Goal: Task Accomplishment & Management: Manage account settings

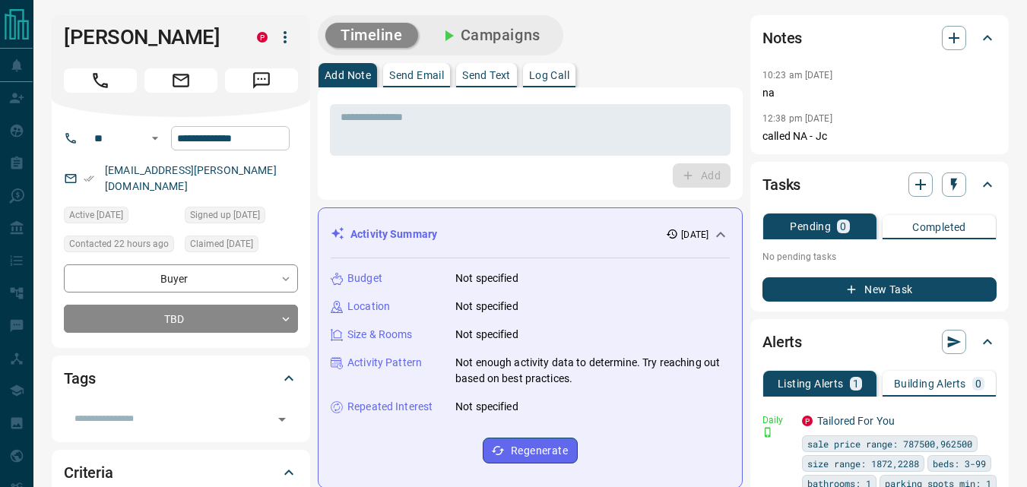
click at [278, 141] on input "**********" at bounding box center [230, 138] width 119 height 24
click at [358, 190] on div "* ​ Add" at bounding box center [530, 143] width 425 height 113
click at [457, 169] on div "Add" at bounding box center [530, 176] width 401 height 24
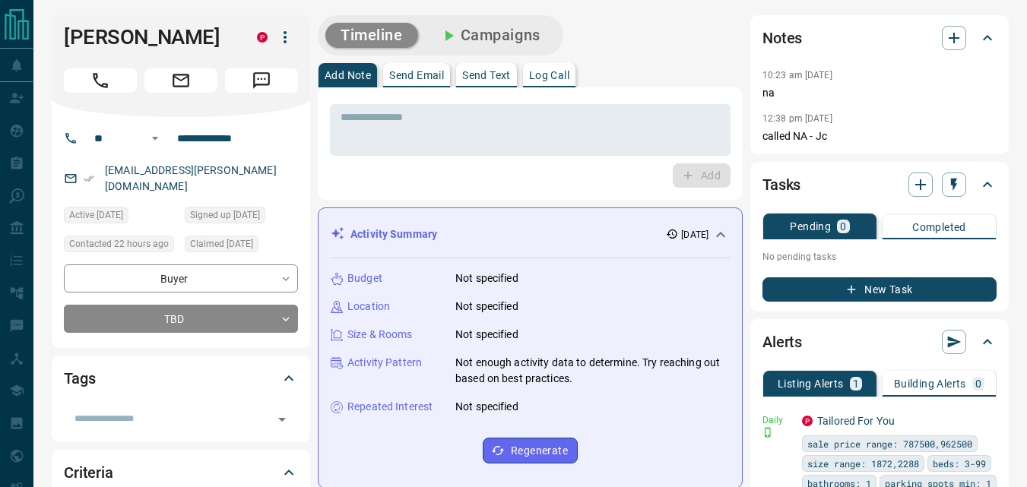
click at [545, 188] on div "* ​ Add" at bounding box center [530, 143] width 425 height 113
click at [525, 173] on div "Add" at bounding box center [530, 176] width 401 height 24
click at [538, 186] on div "Add" at bounding box center [530, 176] width 401 height 24
click at [427, 181] on div "Add" at bounding box center [530, 176] width 401 height 24
click at [467, 194] on div "* ​ Add" at bounding box center [530, 143] width 425 height 113
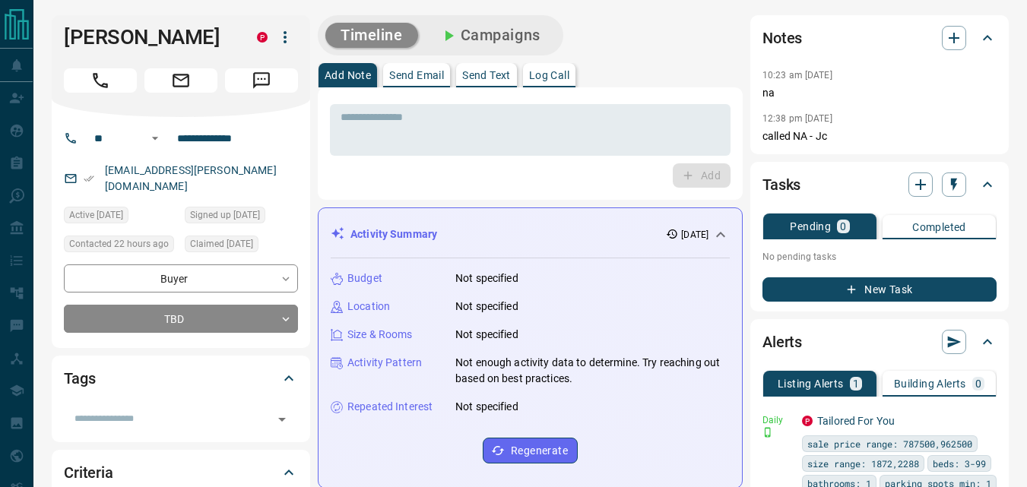
click at [424, 171] on div "Add" at bounding box center [530, 176] width 401 height 24
click at [437, 165] on div "Add" at bounding box center [530, 176] width 401 height 24
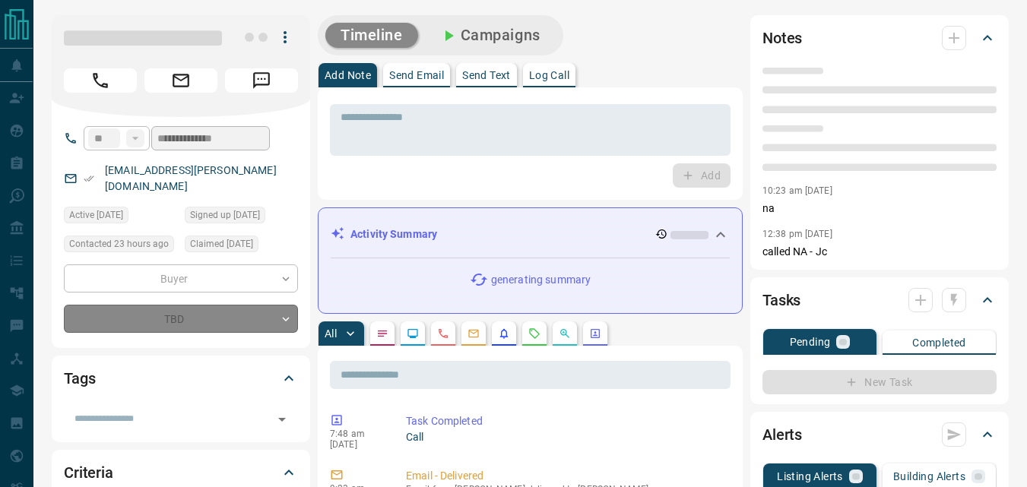
click at [682, 72] on div "Add Note Send Email Send Text Log Call" at bounding box center [530, 75] width 425 height 24
click at [678, 65] on div "Add Note Send Email Send Text Log Call" at bounding box center [530, 75] width 425 height 24
click at [580, 173] on div "Add" at bounding box center [530, 176] width 401 height 24
click at [648, 71] on div "Add Note Send Email Send Text Log Call" at bounding box center [530, 75] width 425 height 24
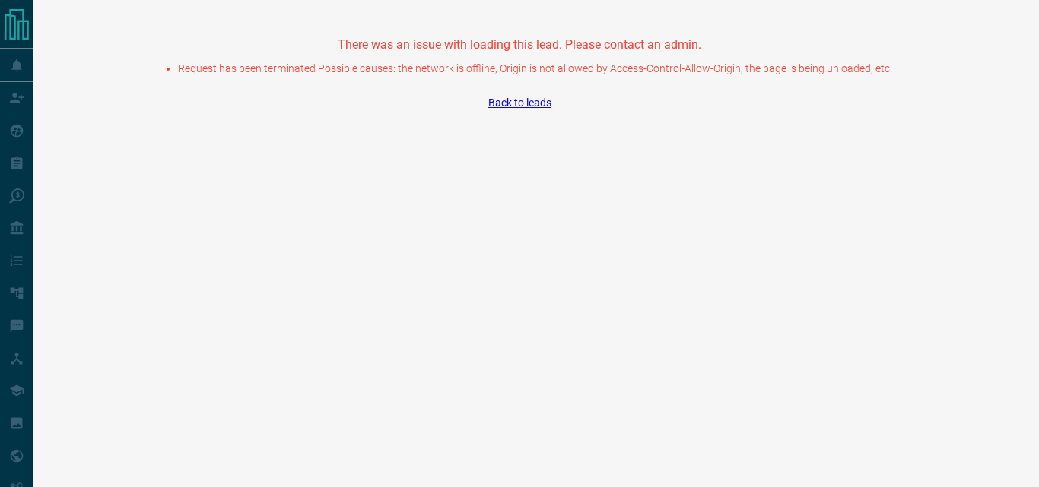
click at [534, 102] on link "Back to leads" at bounding box center [519, 103] width 63 height 12
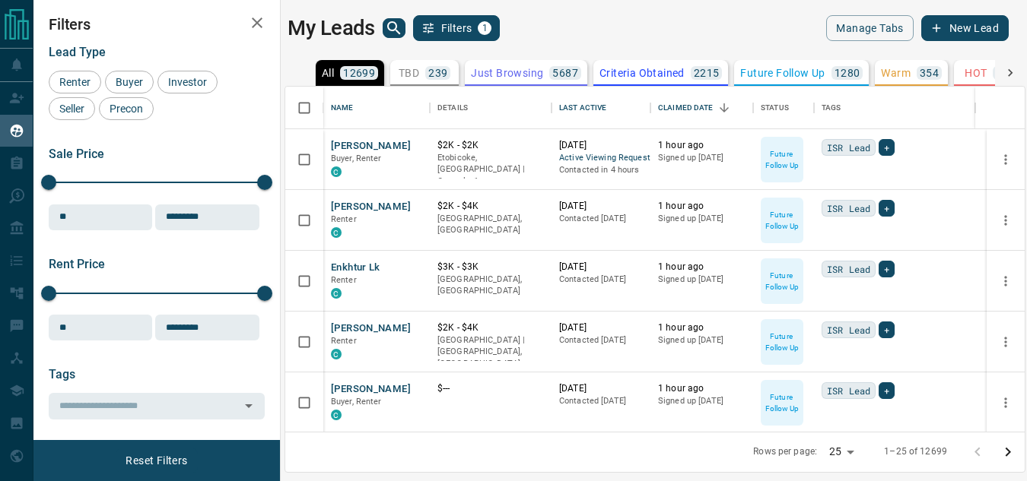
scroll to position [334, 728]
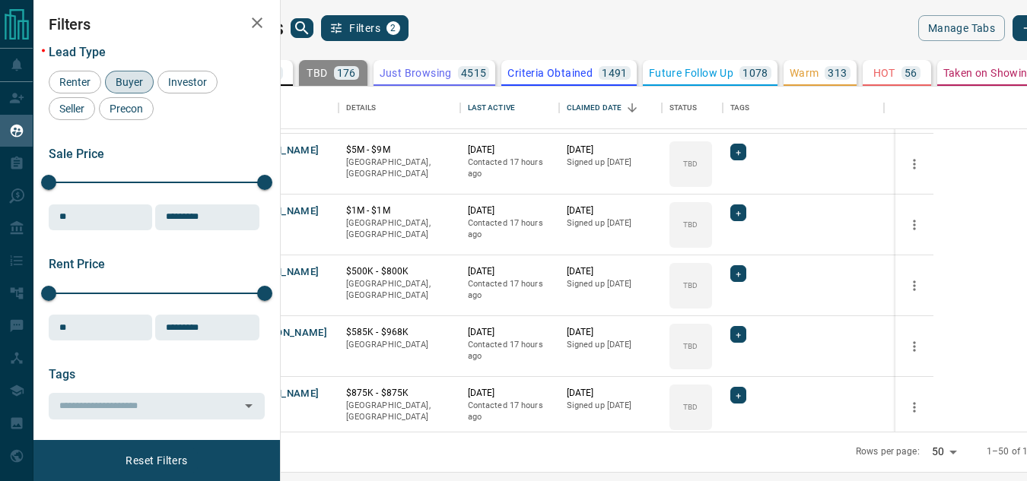
scroll to position [334, 728]
